Goal: Transaction & Acquisition: Purchase product/service

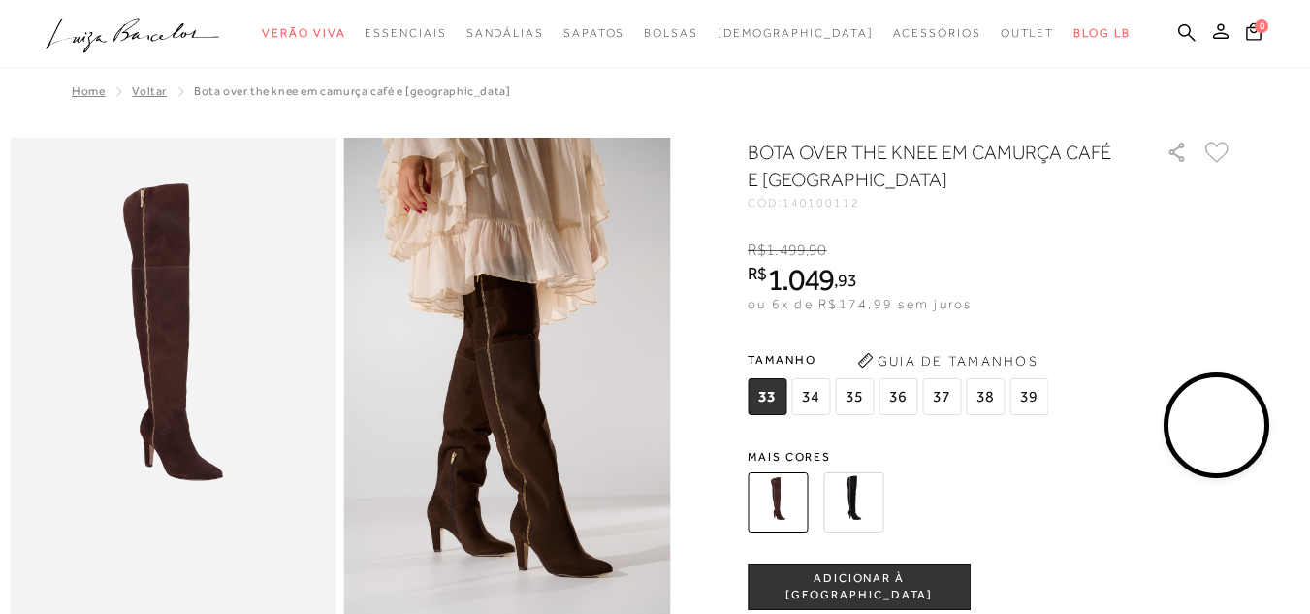
click at [159, 96] on div "Home Voltar BOTA OVER THE KNEE EM CAMURÇA CAFÉ E SALTO ALTO" at bounding box center [655, 93] width 1291 height 50
click at [136, 89] on span "Voltar" at bounding box center [149, 91] width 35 height 14
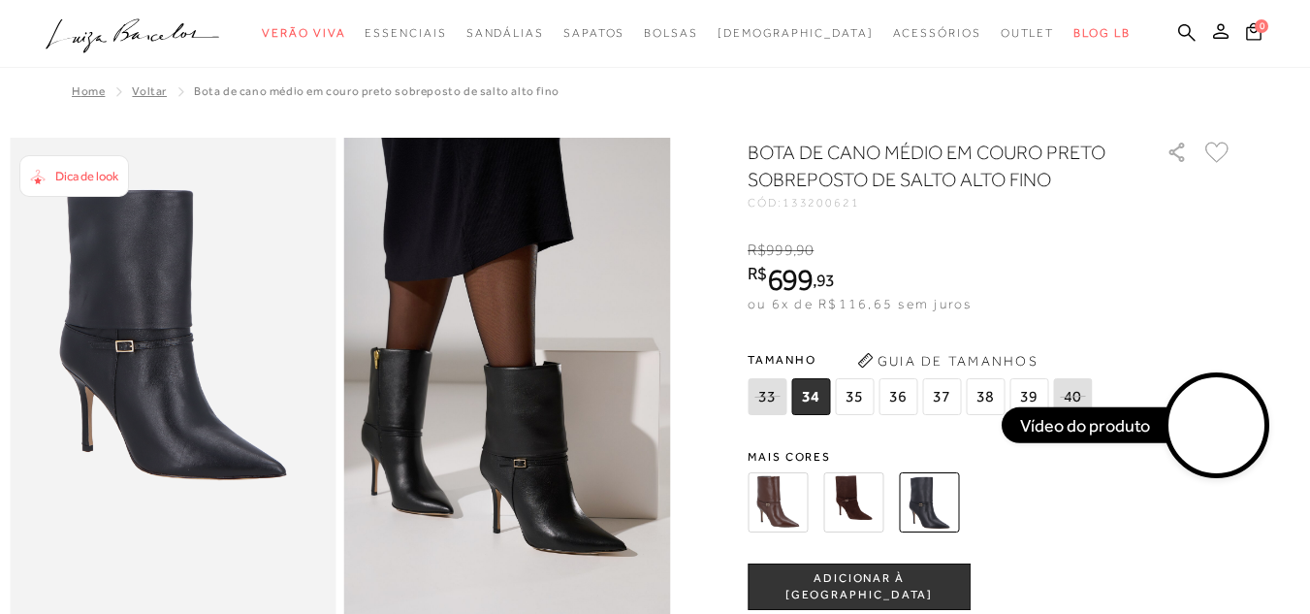
click at [132, 90] on span "Voltar" at bounding box center [149, 91] width 35 height 14
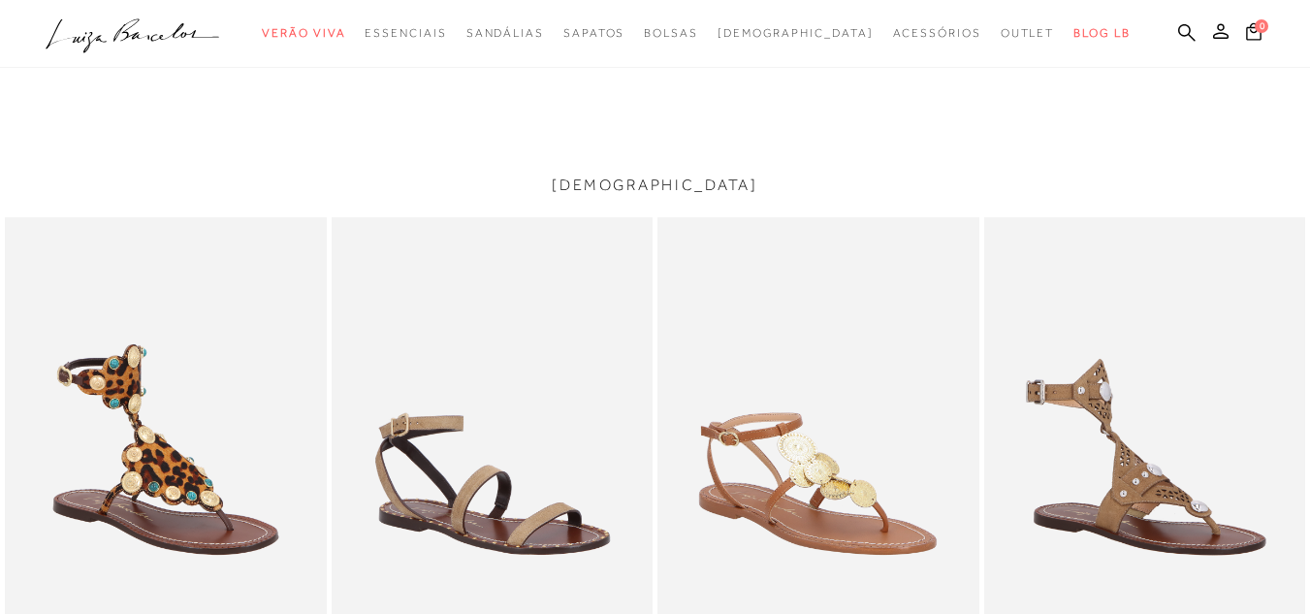
scroll to position [2515, 0]
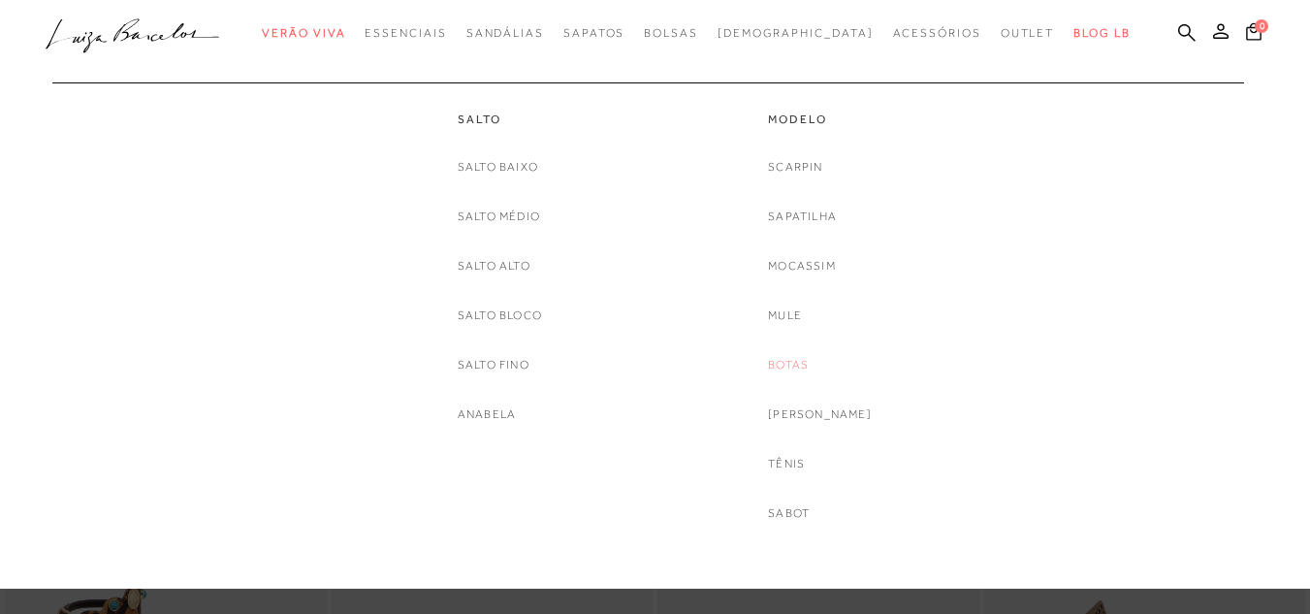
click at [800, 368] on link "Botas" at bounding box center [788, 365] width 41 height 20
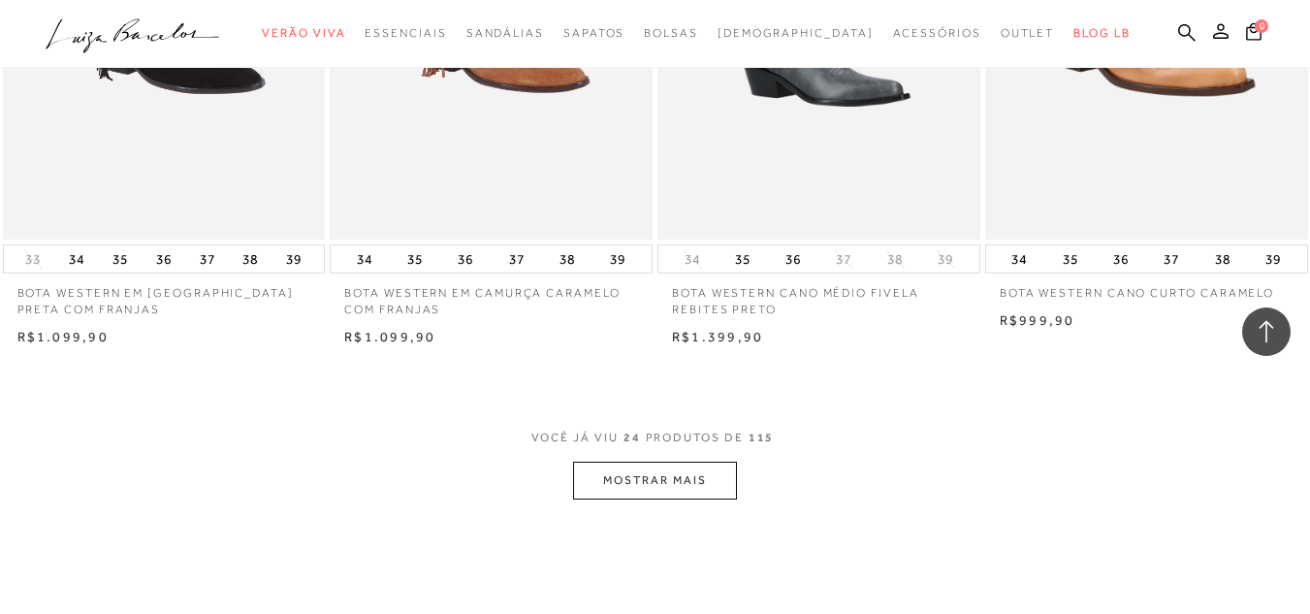
scroll to position [3782, 0]
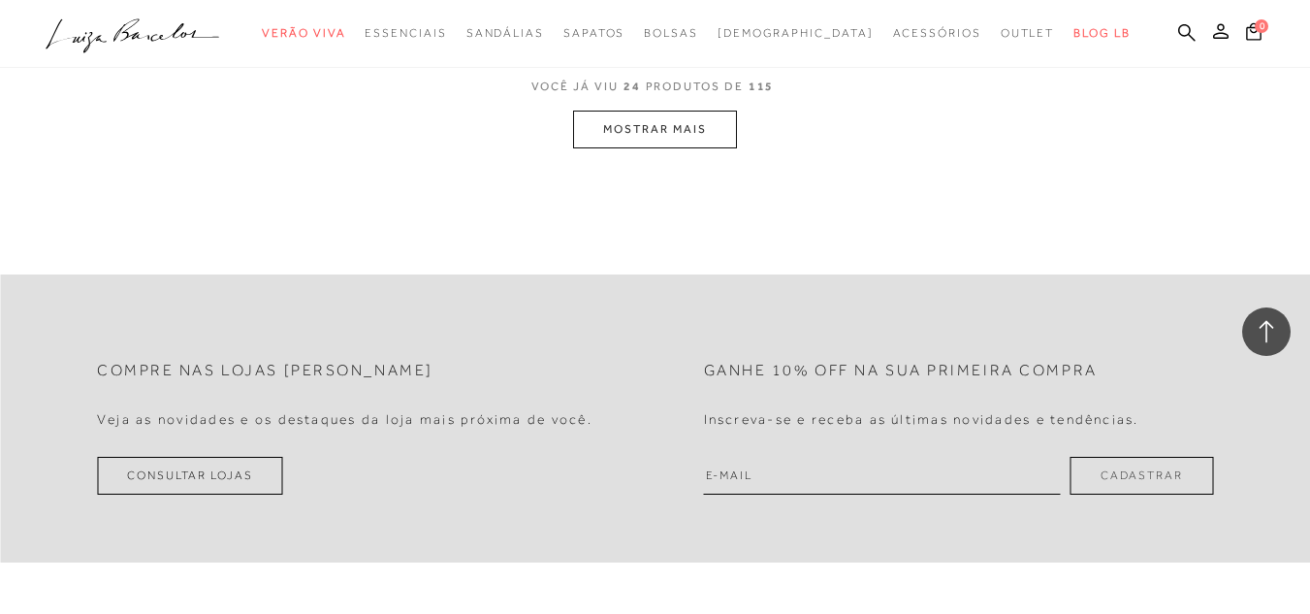
click at [670, 129] on button "MOSTRAR MAIS" at bounding box center [654, 130] width 163 height 38
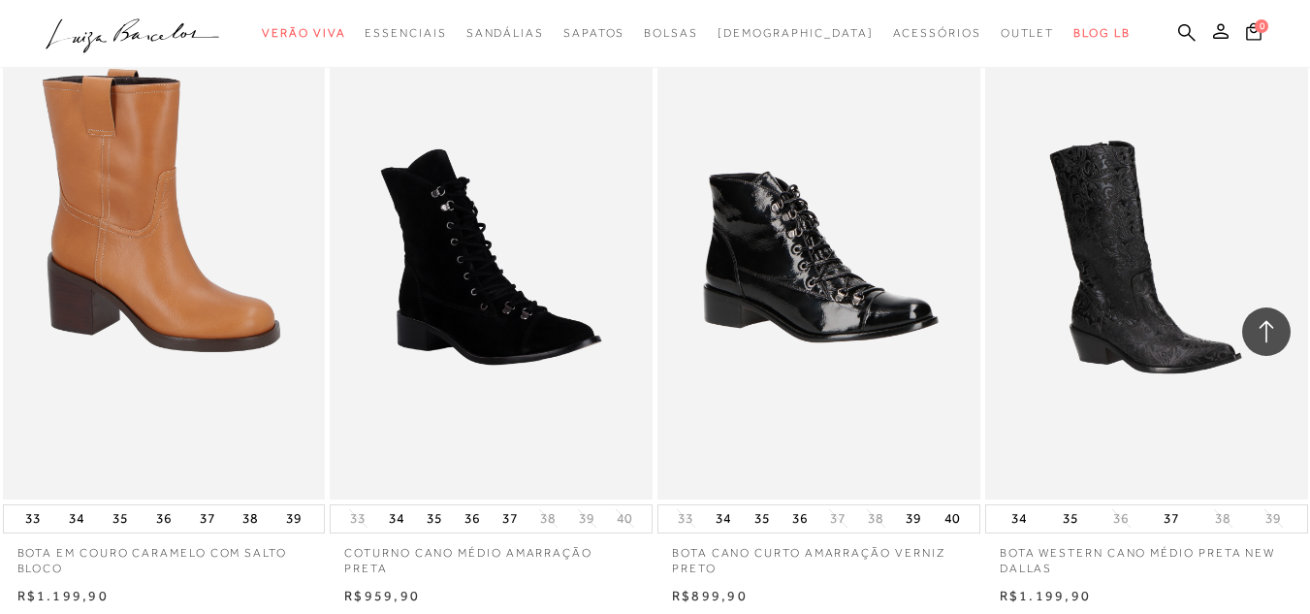
scroll to position [7447, 0]
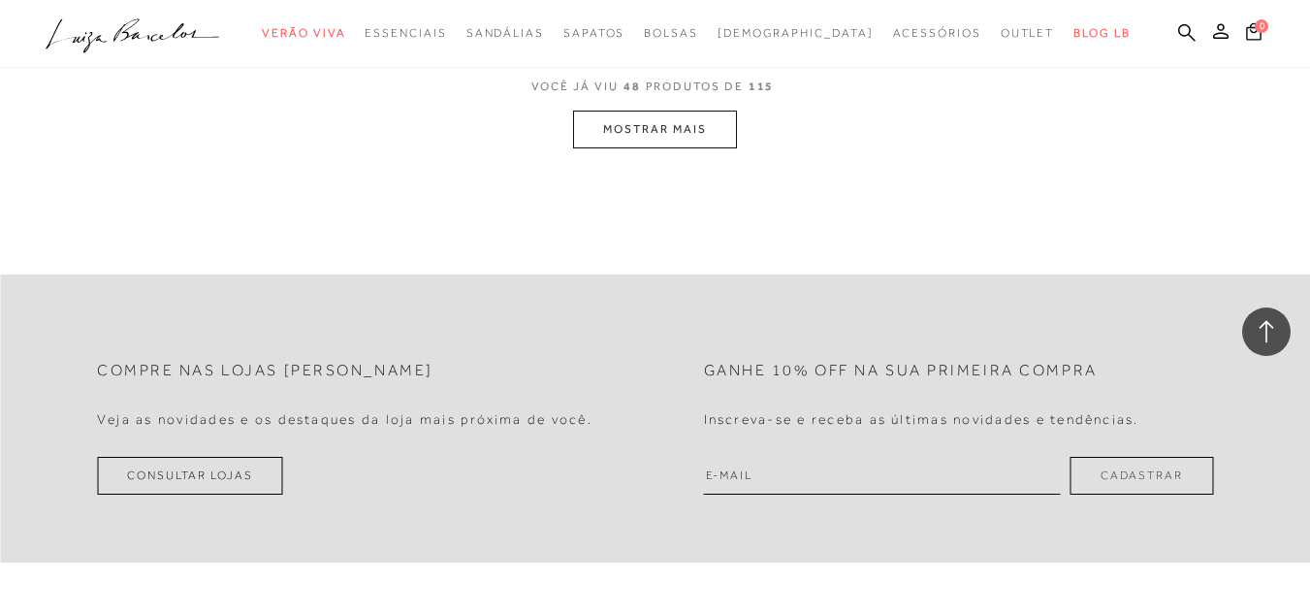
click at [667, 123] on button "MOSTRAR MAIS" at bounding box center [654, 130] width 163 height 38
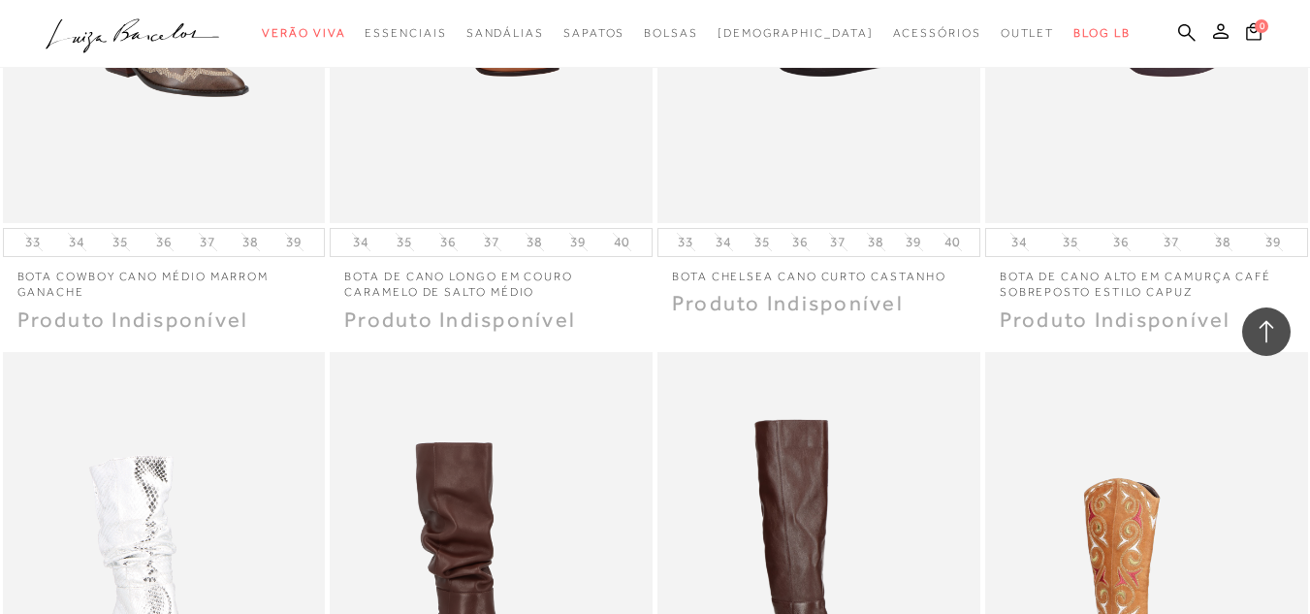
scroll to position [10757, 0]
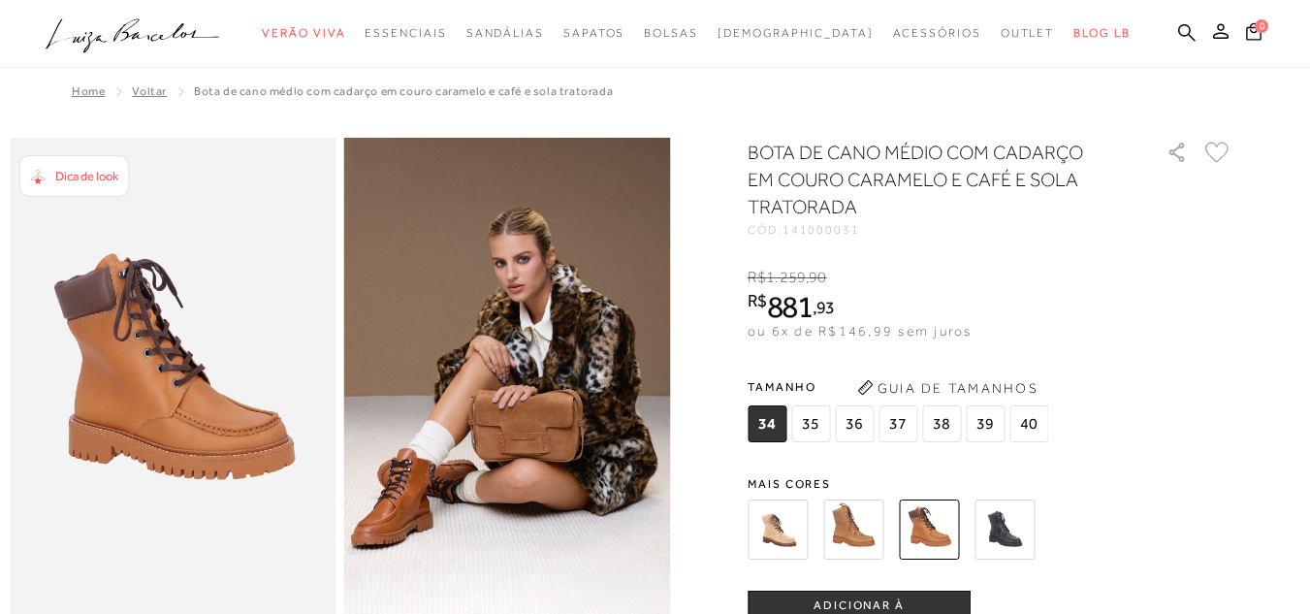
click at [812, 423] on span "35" at bounding box center [810, 423] width 39 height 37
click at [856, 533] on img at bounding box center [853, 529] width 60 height 60
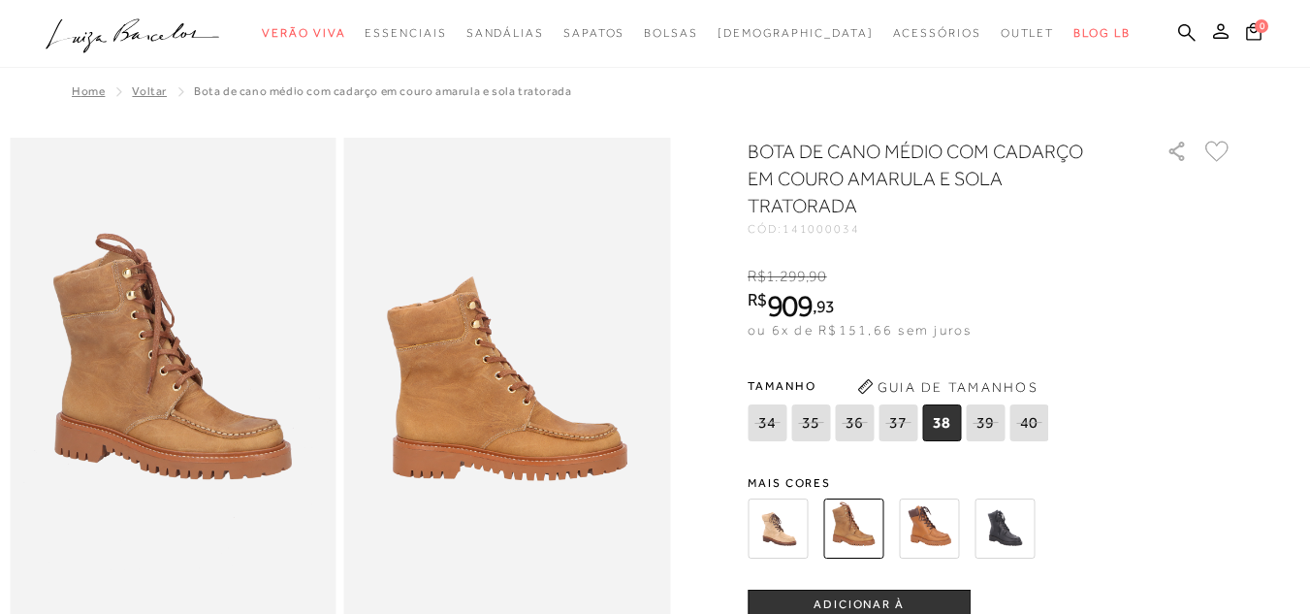
click at [959, 536] on img at bounding box center [929, 528] width 60 height 60
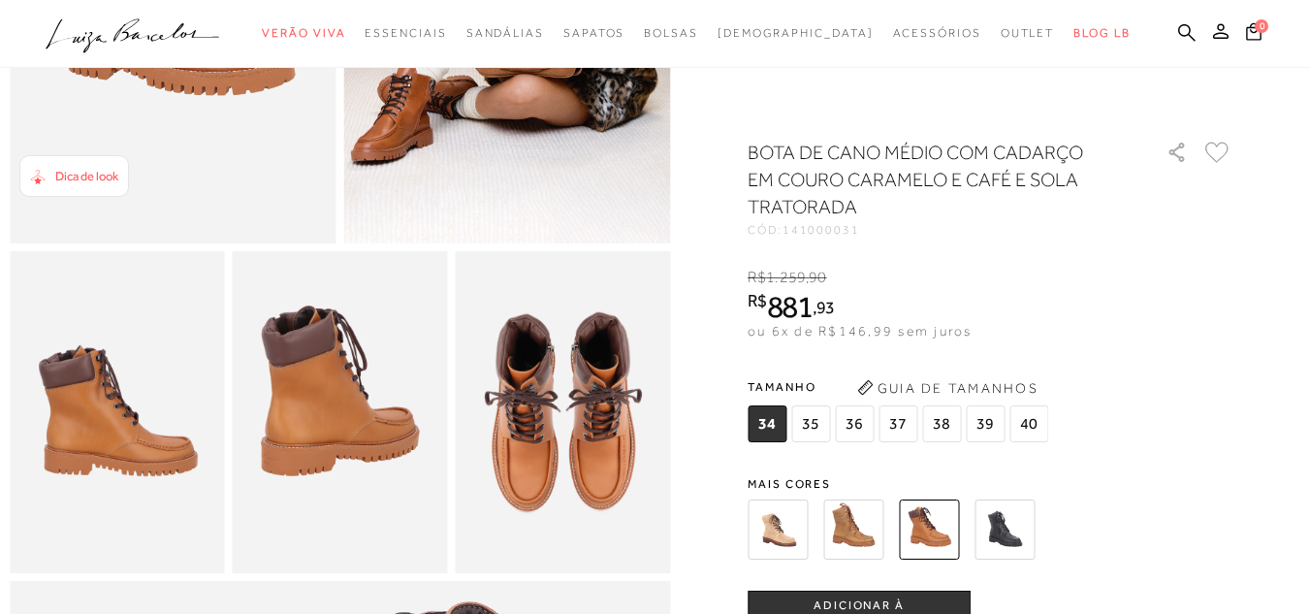
scroll to position [388, 0]
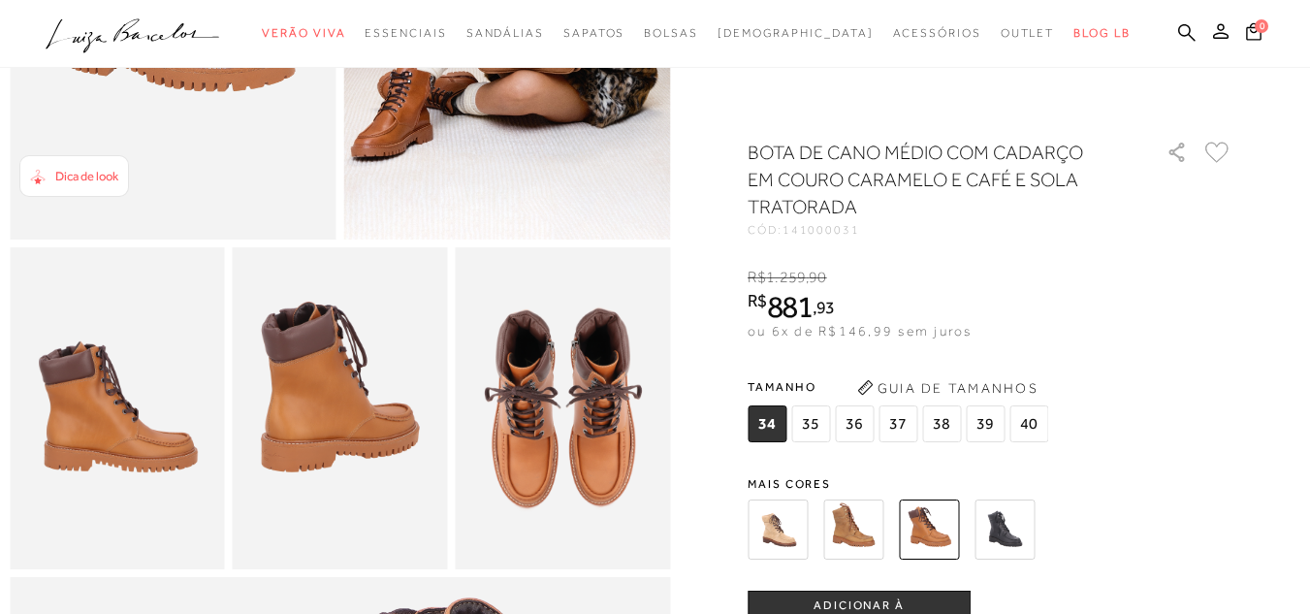
click at [810, 426] on span "35" at bounding box center [810, 423] width 39 height 37
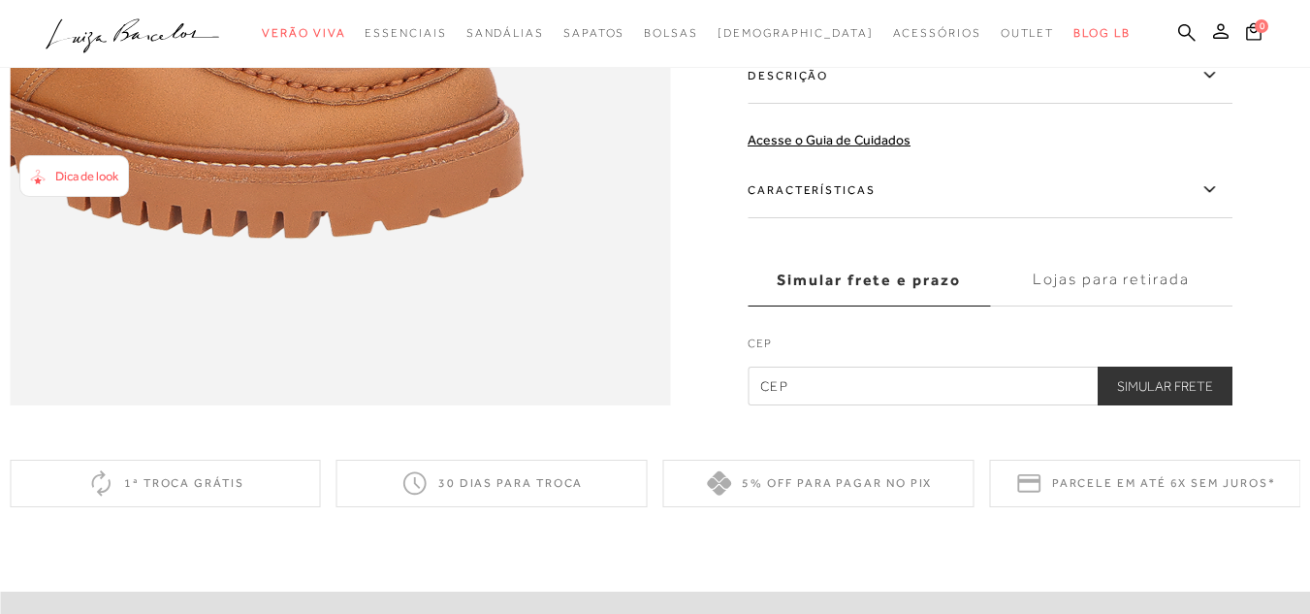
scroll to position [1552, 0]
click at [792, 404] on input "text" at bounding box center [990, 385] width 485 height 39
type input "29101-545"
click at [1193, 404] on button "Simular Frete" at bounding box center [1165, 385] width 135 height 39
